Goal: Find contact information: Obtain details needed to contact an individual or organization

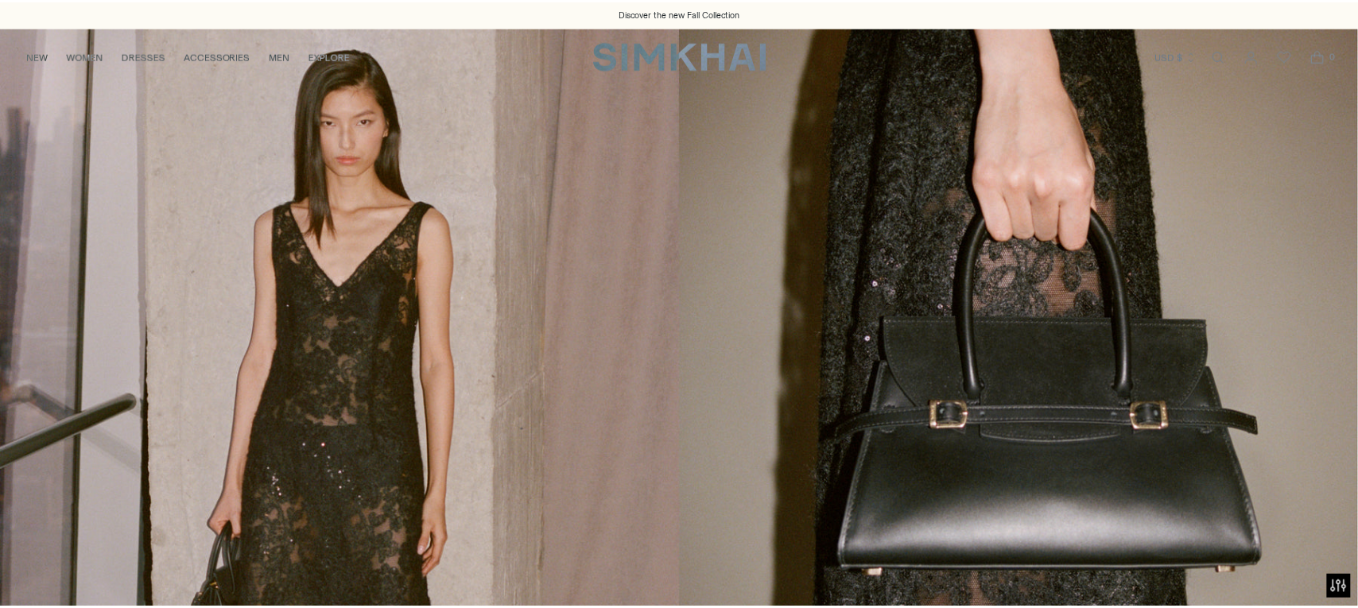
scroll to position [5017, 0]
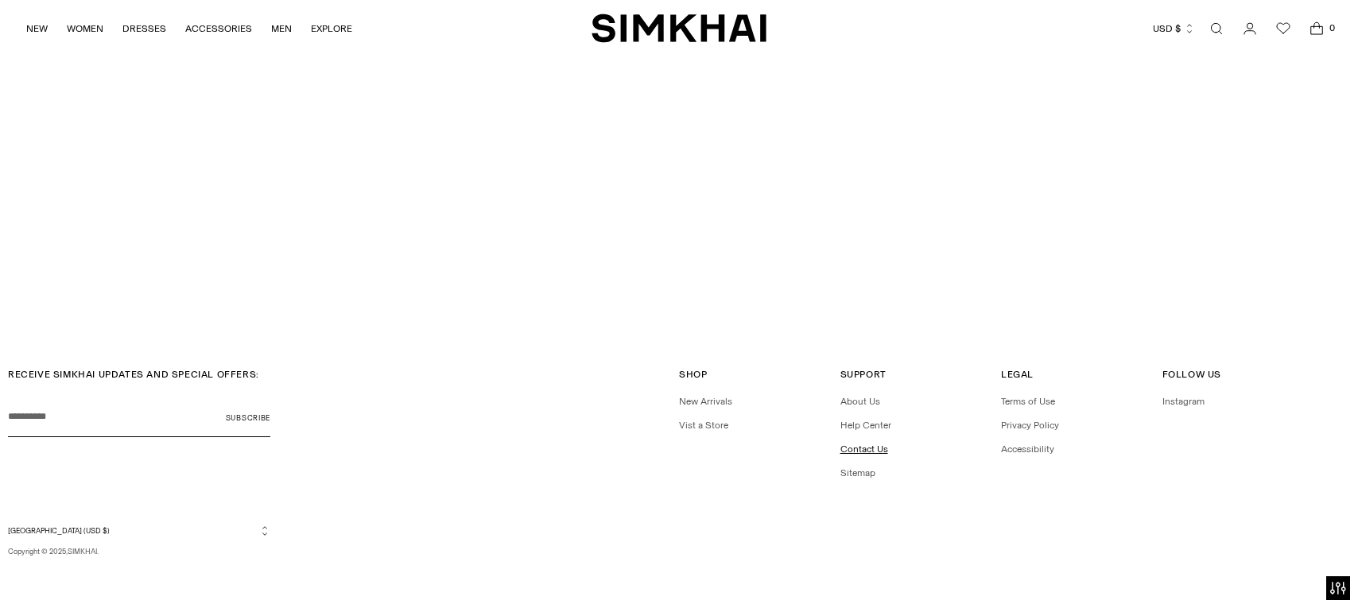
click at [879, 455] on link "Contact Us" at bounding box center [864, 449] width 48 height 11
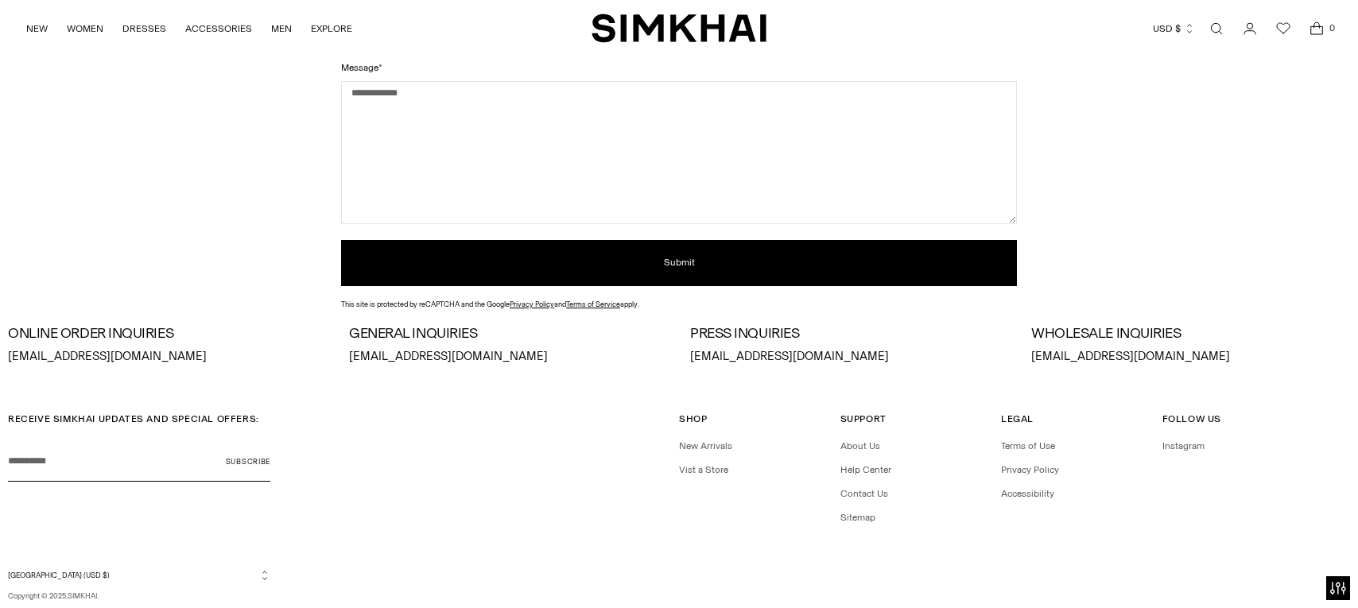
scroll to position [347, 0]
click at [410, 365] on p "[EMAIL_ADDRESS][DOMAIN_NAME]" at bounding box center [508, 355] width 319 height 17
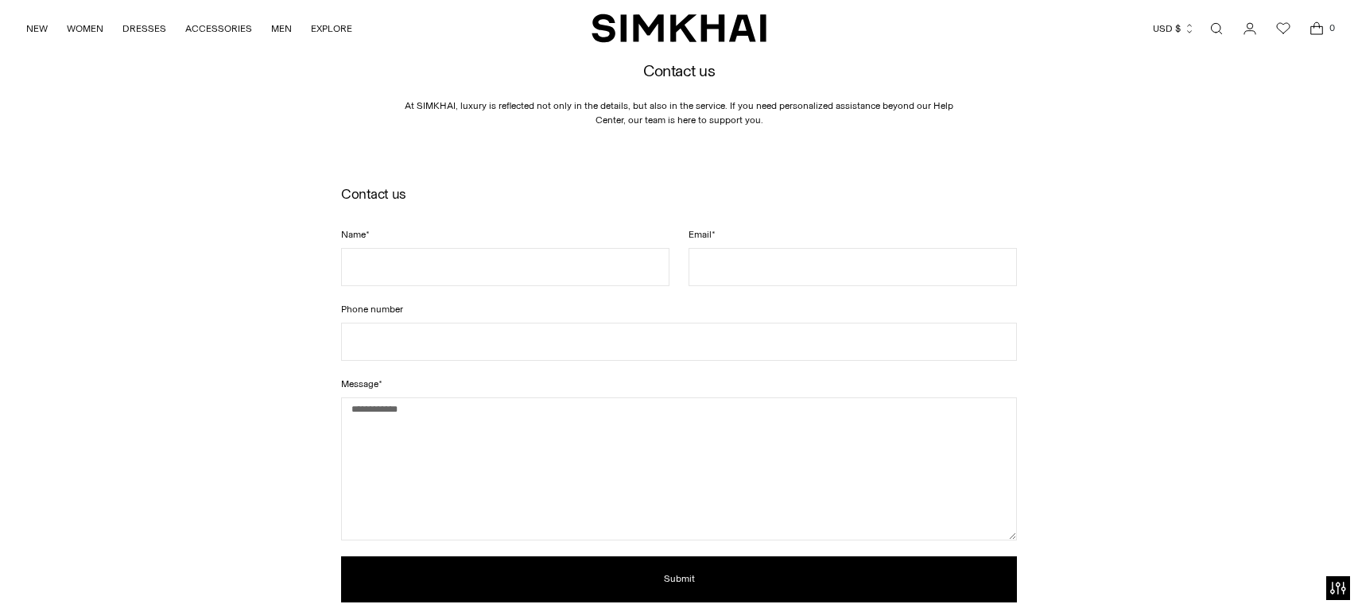
scroll to position [0, 0]
